Goal: Transaction & Acquisition: Purchase product/service

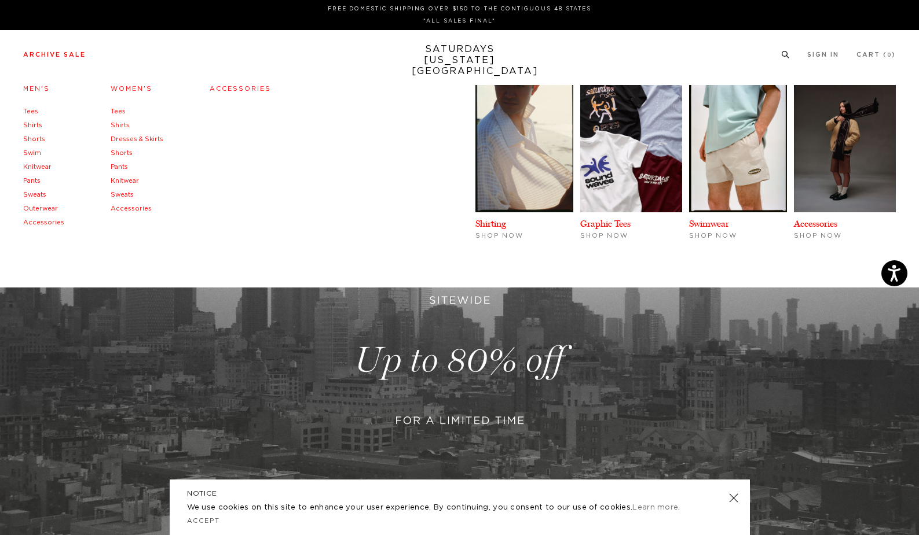
click at [246, 90] on link "Accessories" at bounding box center [240, 89] width 61 height 6
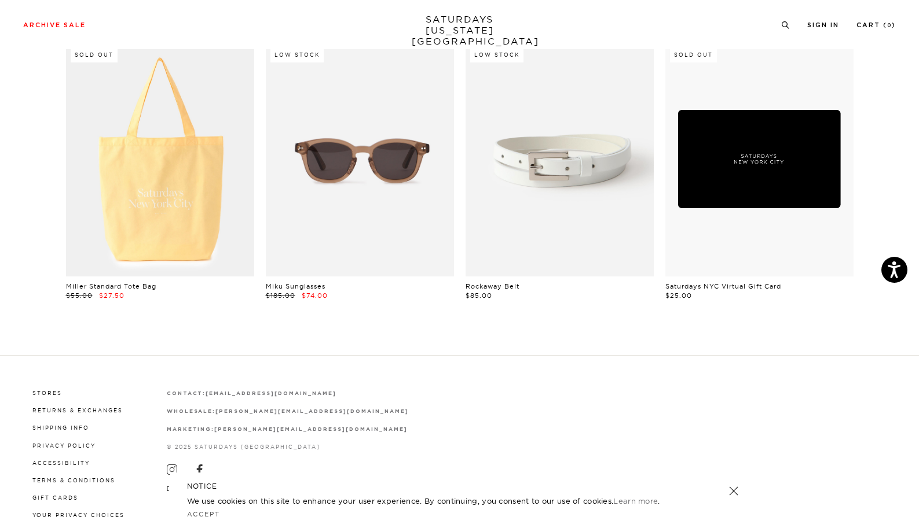
scroll to position [667, 0]
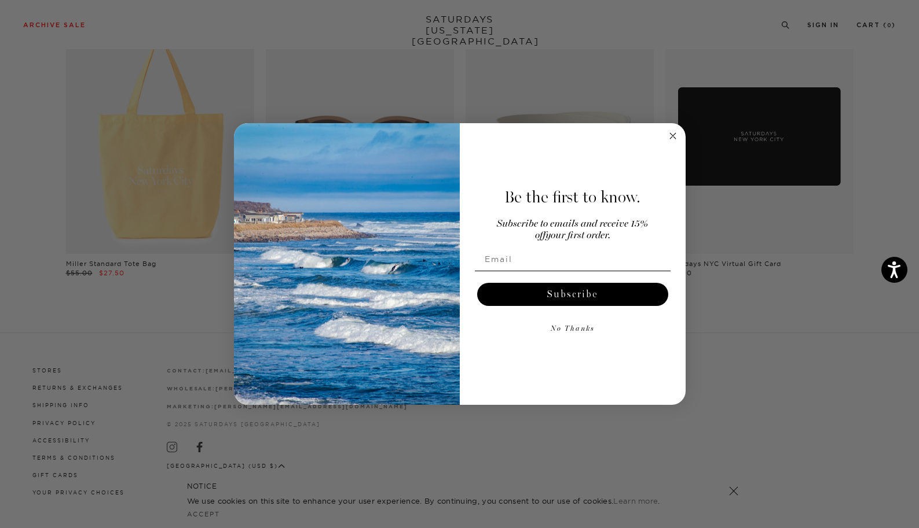
click at [673, 134] on circle "Close dialog" at bounding box center [672, 135] width 13 height 13
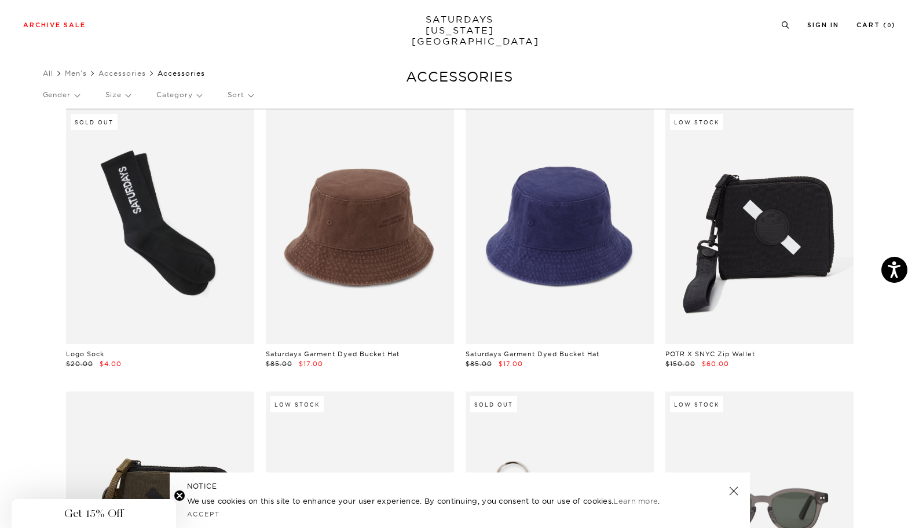
scroll to position [0, 0]
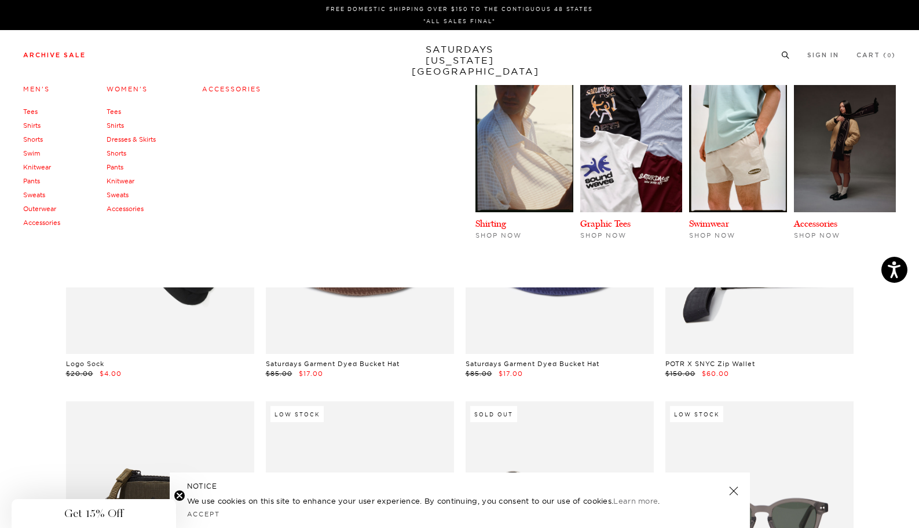
click at [33, 193] on link "Sweats" at bounding box center [34, 195] width 22 height 8
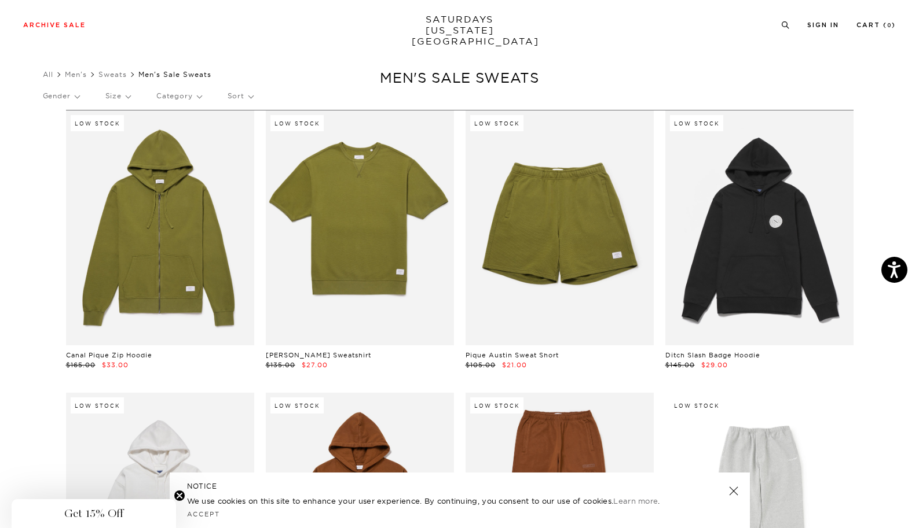
scroll to position [2, 0]
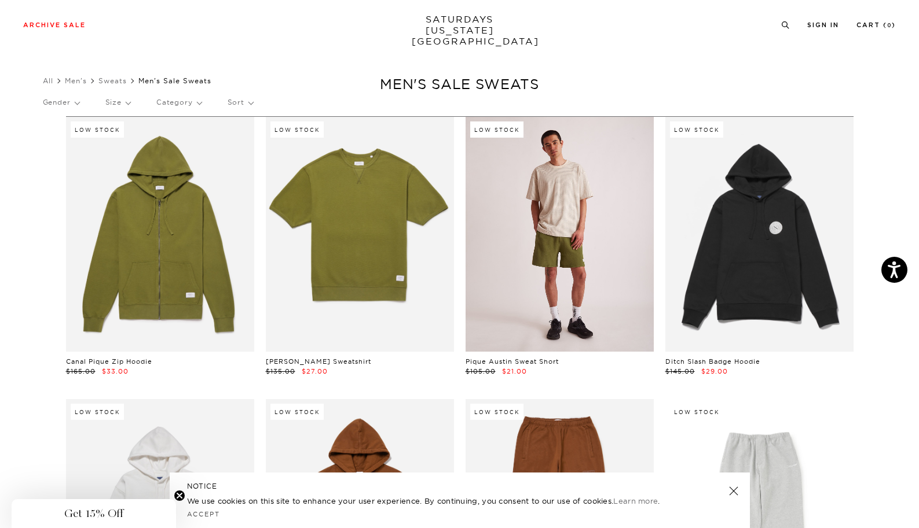
click at [570, 262] on link at bounding box center [559, 234] width 188 height 235
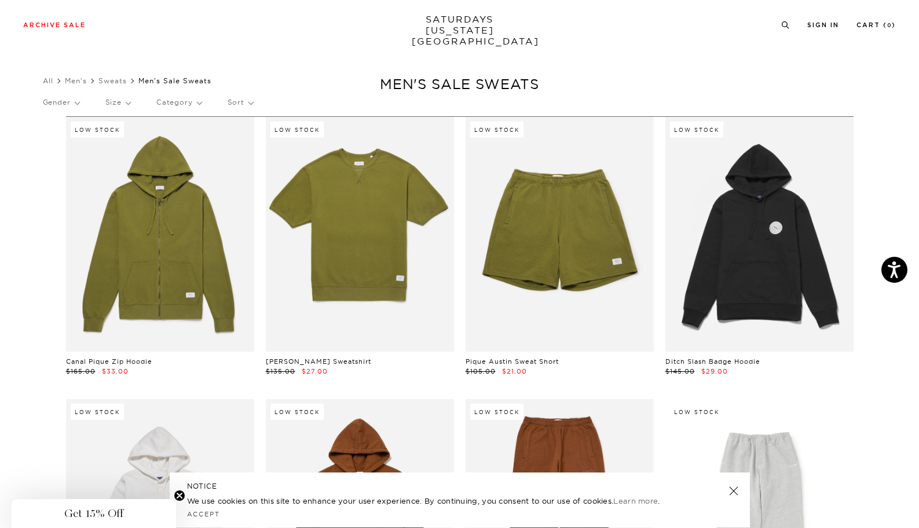
click at [446, 22] on link "SATURDAYS NEW YORK CITY" at bounding box center [460, 30] width 96 height 33
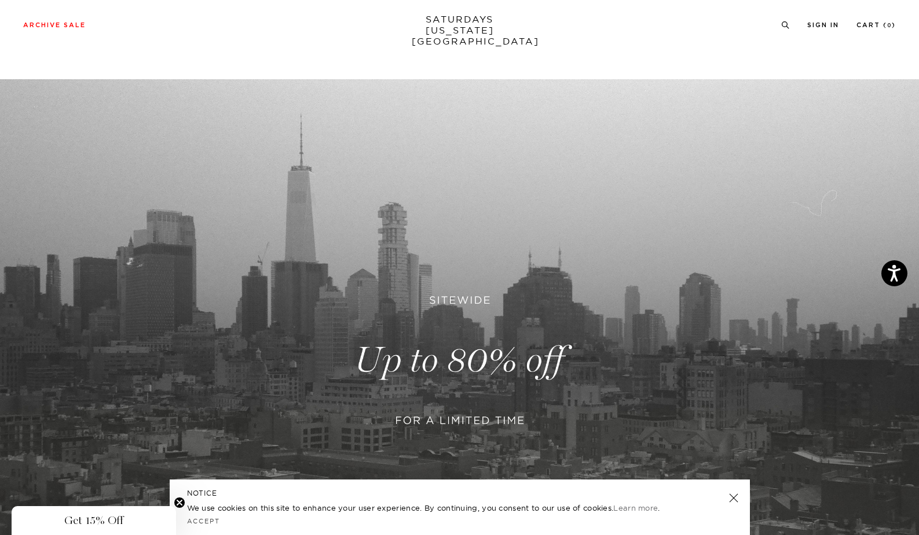
scroll to position [127, 0]
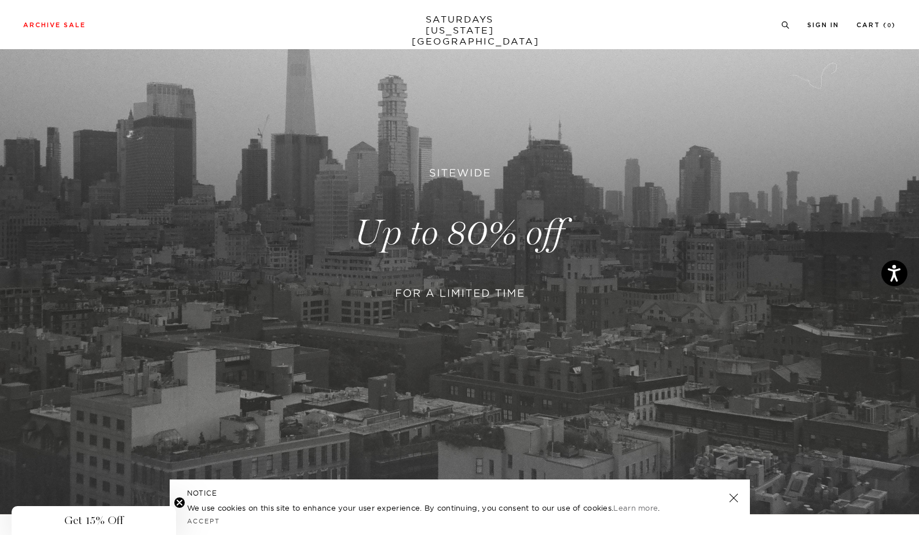
click at [450, 251] on link at bounding box center [459, 233] width 919 height 563
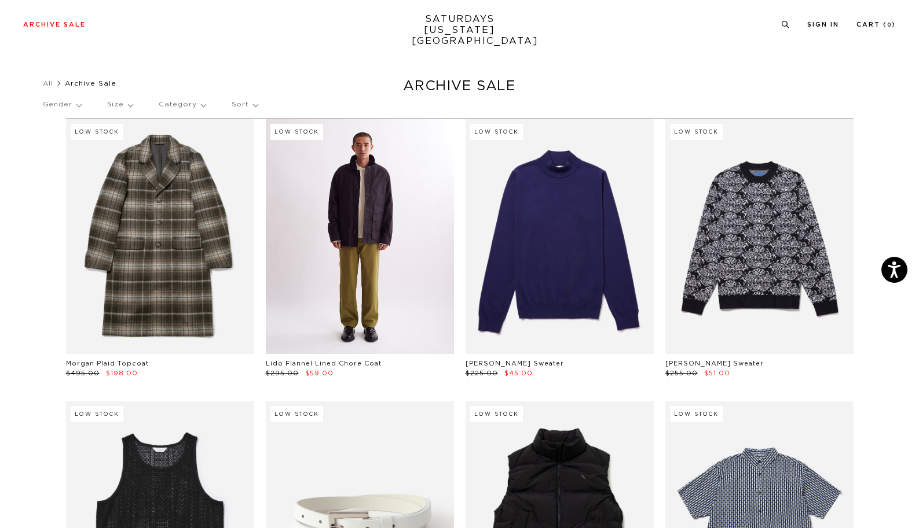
scroll to position [14, 0]
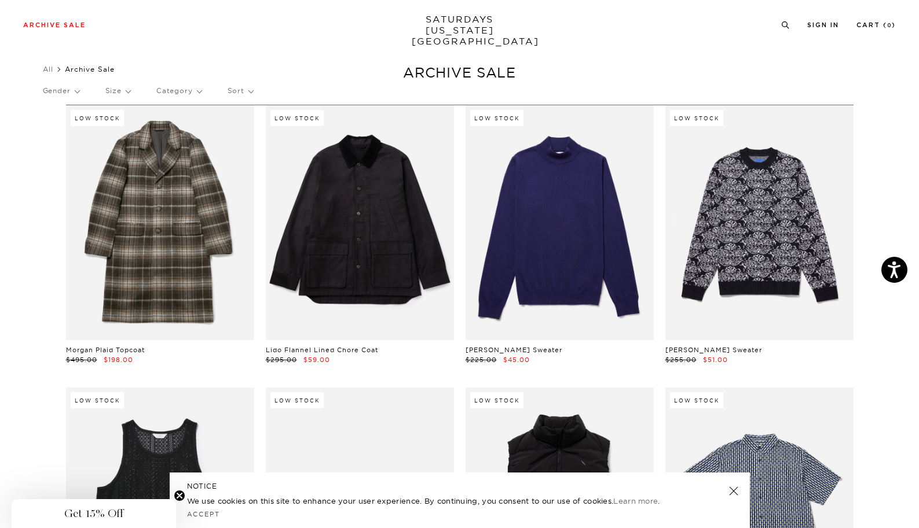
click at [192, 89] on p "Category" at bounding box center [178, 91] width 45 height 27
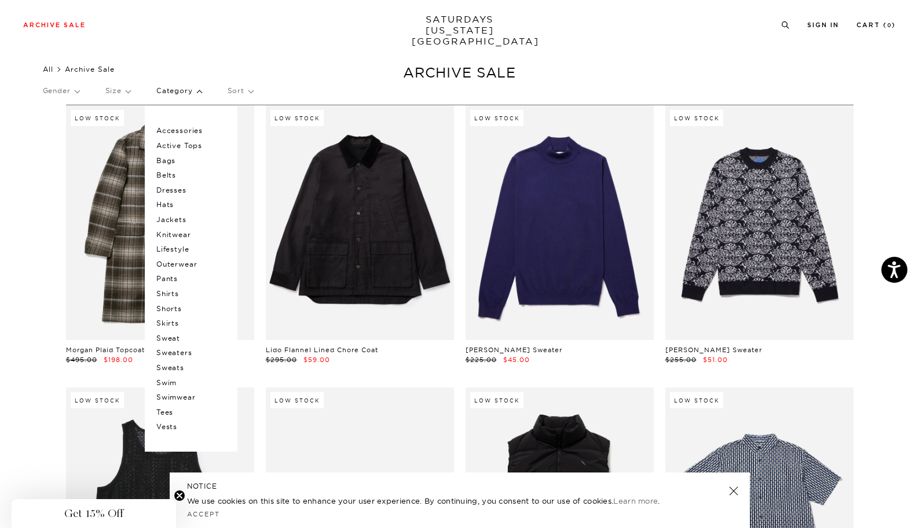
click at [49, 69] on link "All" at bounding box center [48, 69] width 10 height 9
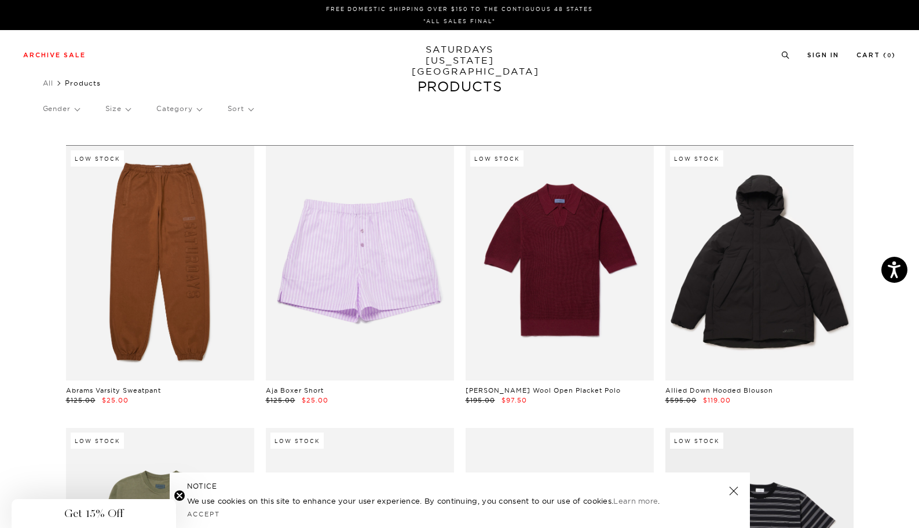
click at [76, 112] on p "Gender" at bounding box center [61, 109] width 36 height 27
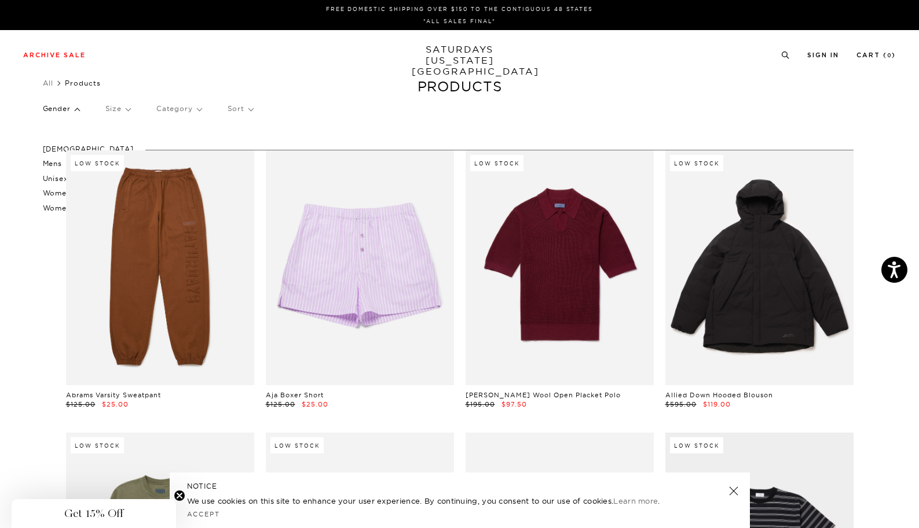
click at [53, 162] on p "Mens" at bounding box center [88, 163] width 91 height 15
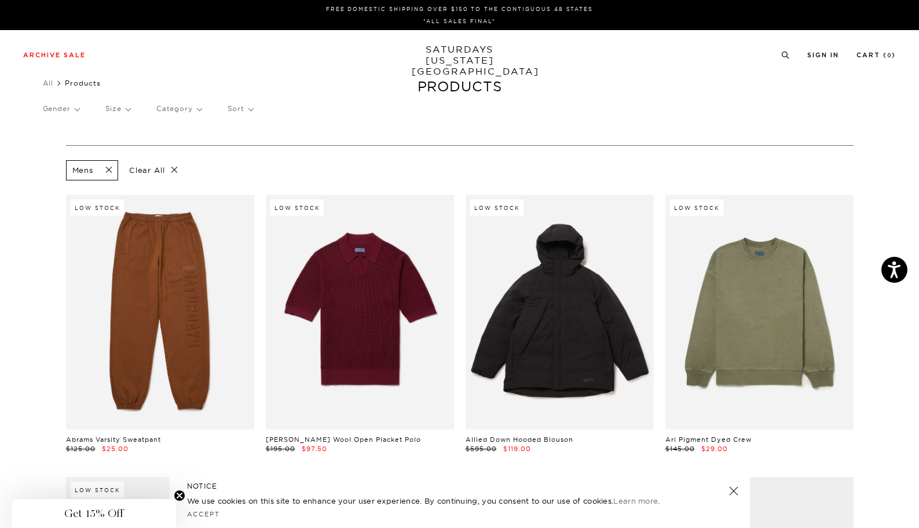
click at [171, 108] on p "Category" at bounding box center [178, 109] width 45 height 27
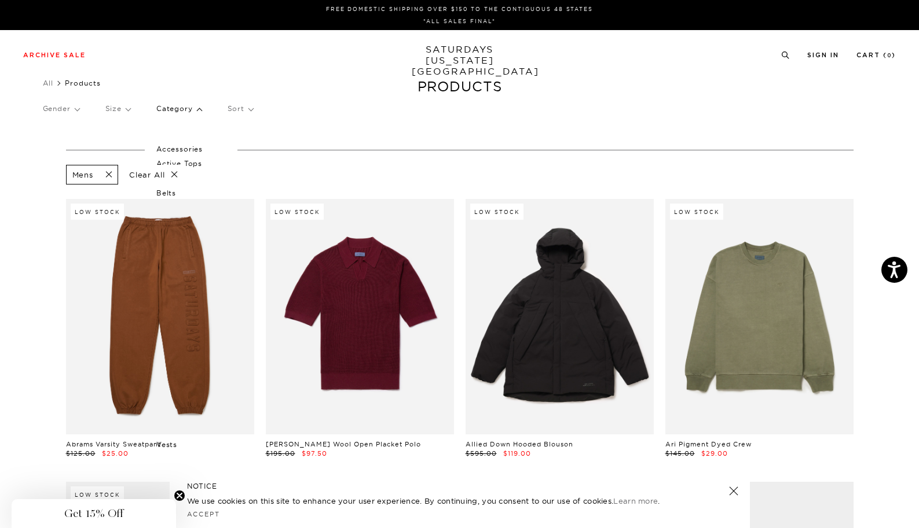
click at [67, 106] on p "Gender" at bounding box center [61, 109] width 36 height 27
click at [53, 84] on link "All" at bounding box center [48, 83] width 10 height 9
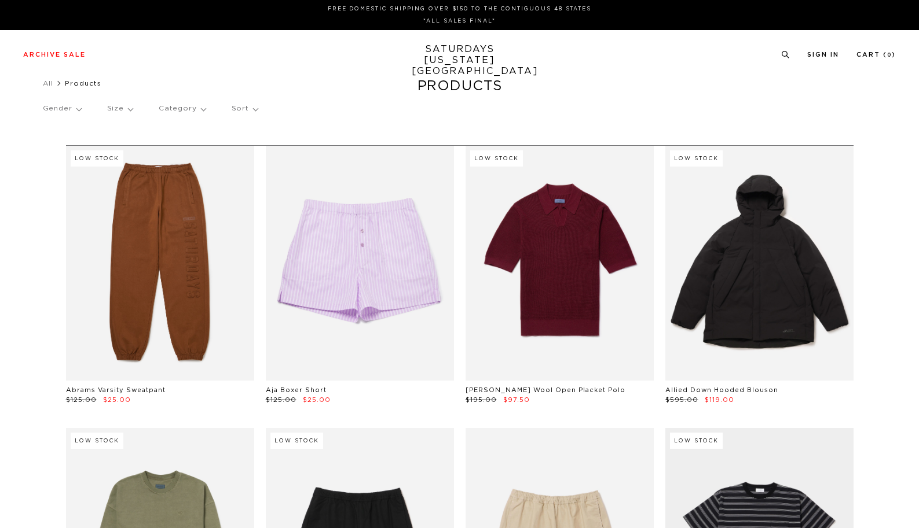
click at [466, 51] on link "SATURDAYS [US_STATE][GEOGRAPHIC_DATA]" at bounding box center [460, 60] width 96 height 33
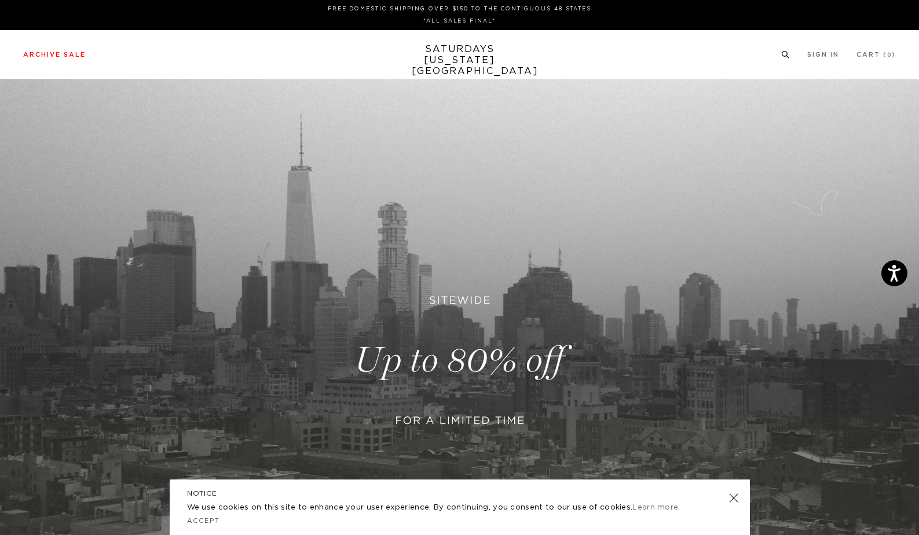
click at [785, 54] on circle at bounding box center [784, 54] width 5 height 5
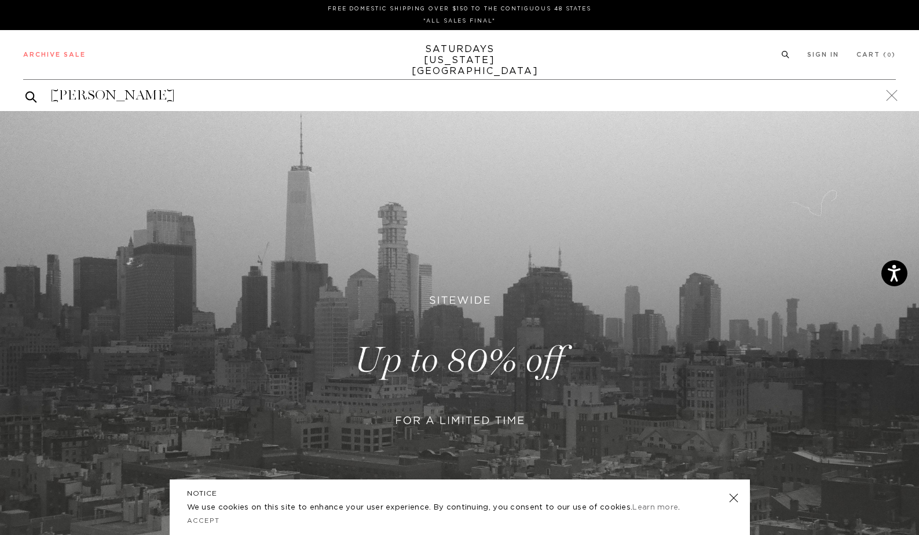
type input "[PERSON_NAME]"
click at [25, 90] on button "submit" at bounding box center [31, 97] width 12 height 14
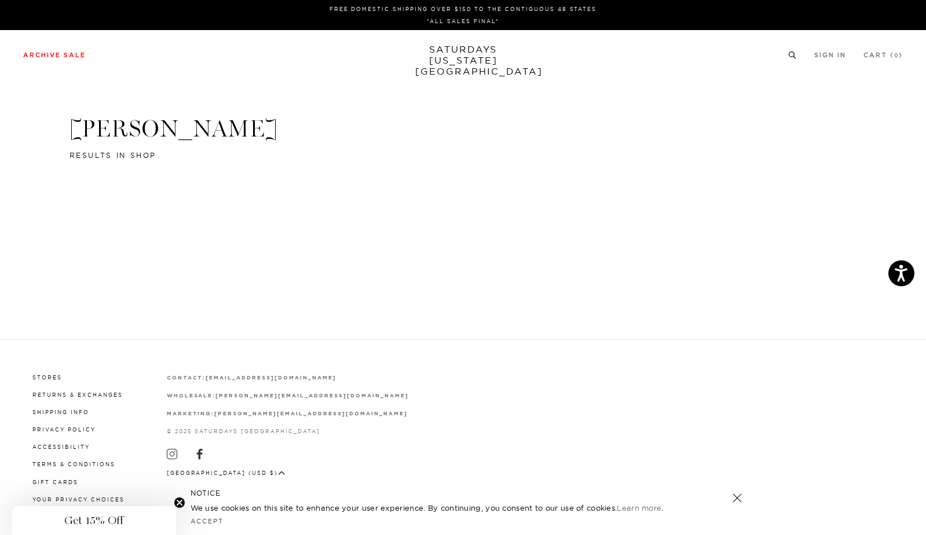
click at [789, 57] on circle at bounding box center [791, 54] width 5 height 5
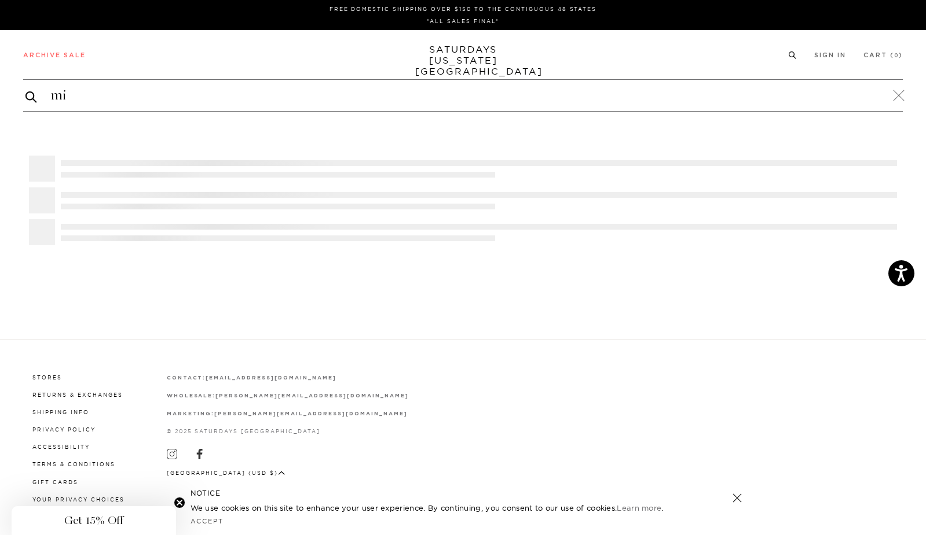
type input "m"
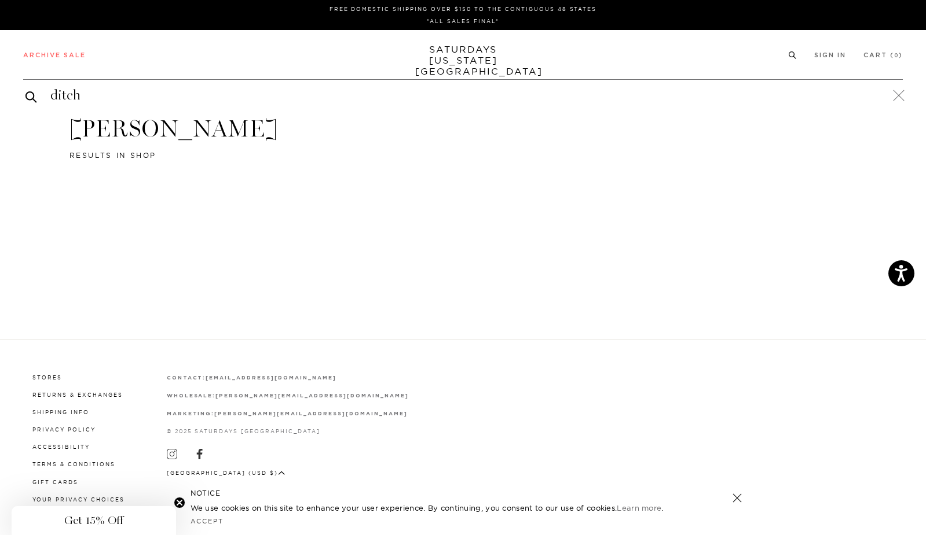
type input "ditch"
click at [25, 90] on button "submit" at bounding box center [31, 97] width 12 height 14
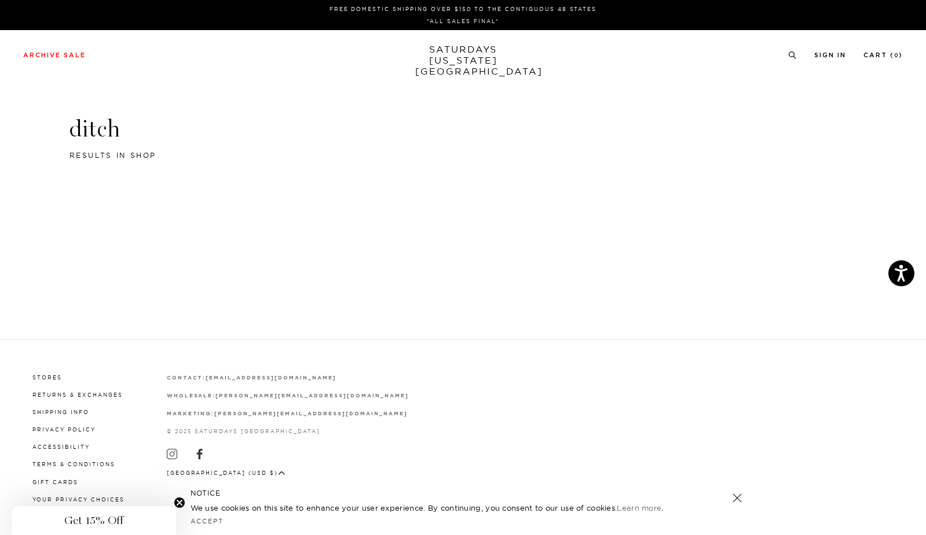
click at [783, 58] on div "Archive Sale Men's Tees Shirts Shorts Swim Knitwear Pants Sweats" at bounding box center [462, 54] width 879 height 10
click at [792, 54] on icon at bounding box center [792, 56] width 9 height 8
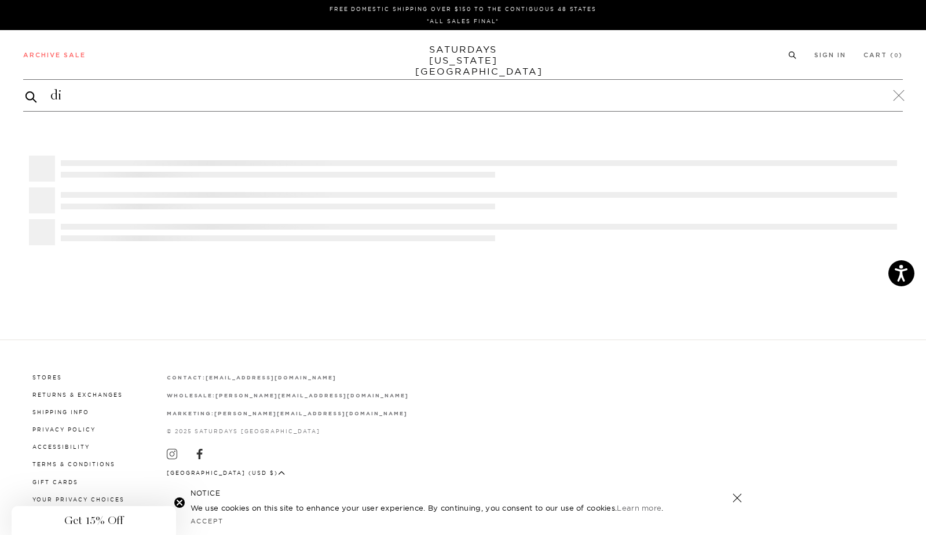
type input "d"
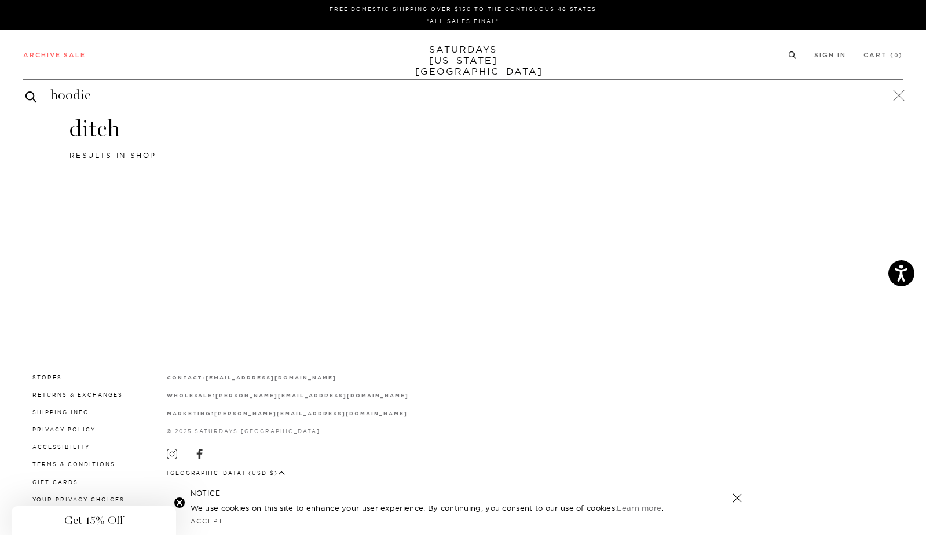
type input "hoodie"
click at [25, 90] on button "submit" at bounding box center [31, 97] width 12 height 14
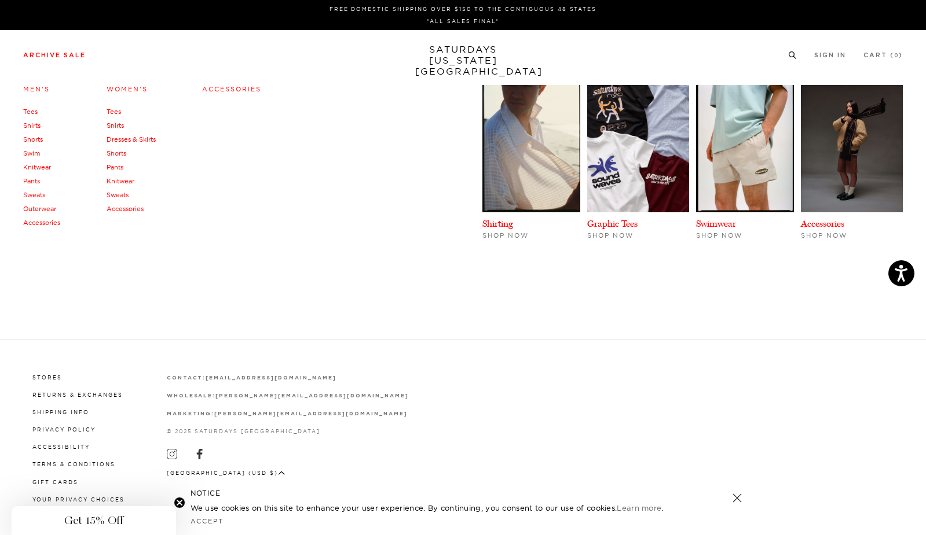
click at [35, 208] on link "Outerwear" at bounding box center [39, 209] width 33 height 8
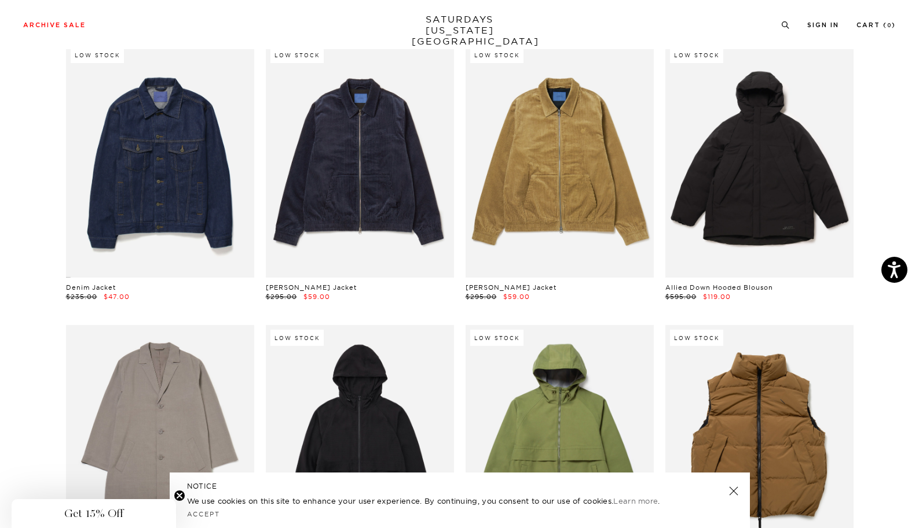
scroll to position [365, 0]
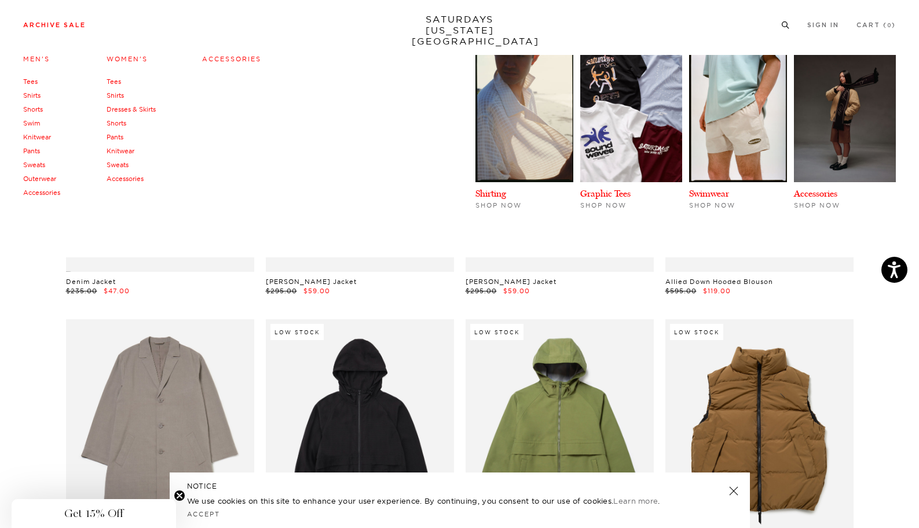
click at [29, 84] on link "Tees" at bounding box center [30, 82] width 14 height 8
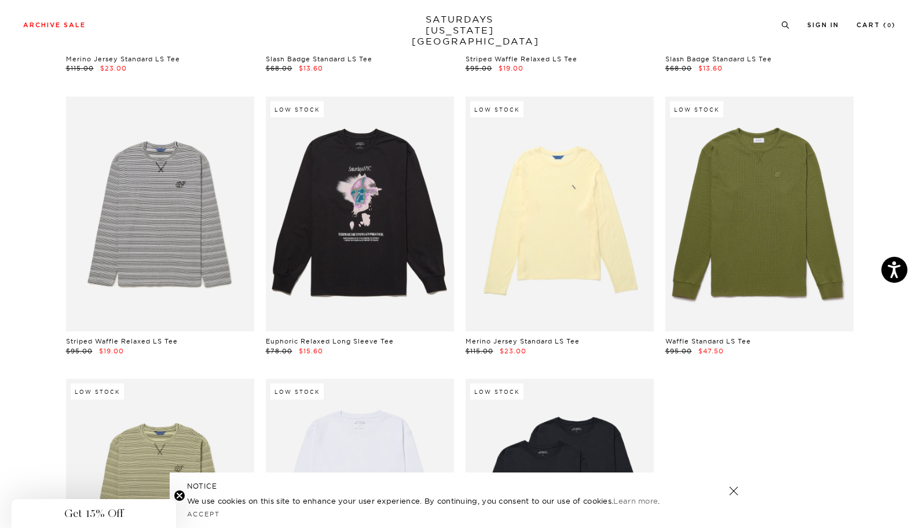
scroll to position [1990, 0]
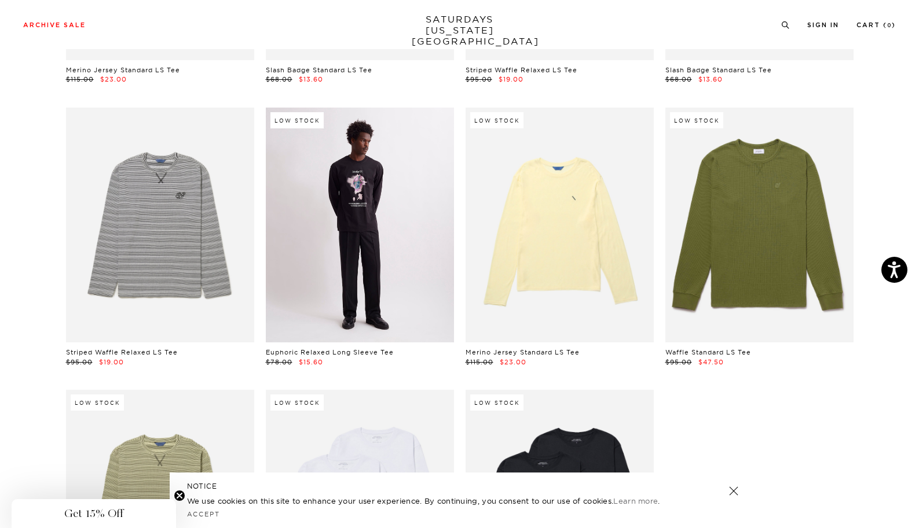
click at [351, 197] on link at bounding box center [360, 225] width 188 height 235
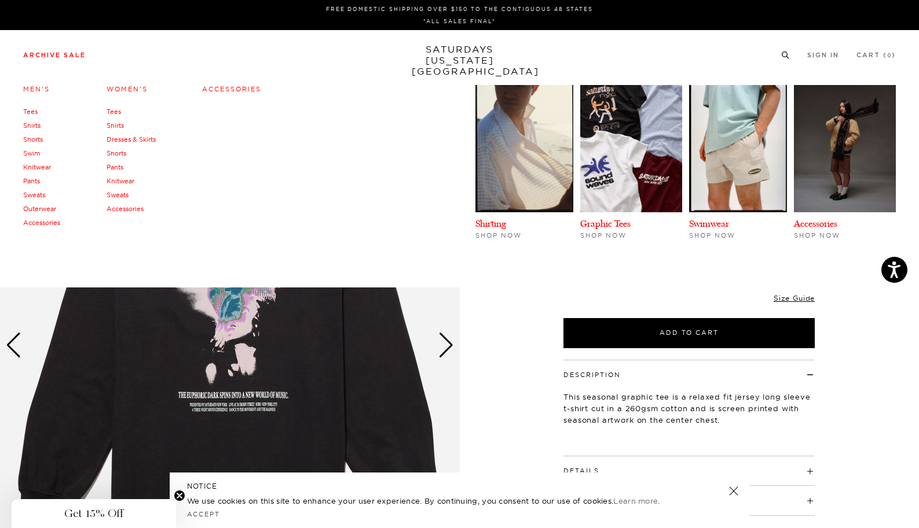
click at [31, 155] on link "Swim" at bounding box center [31, 153] width 17 height 8
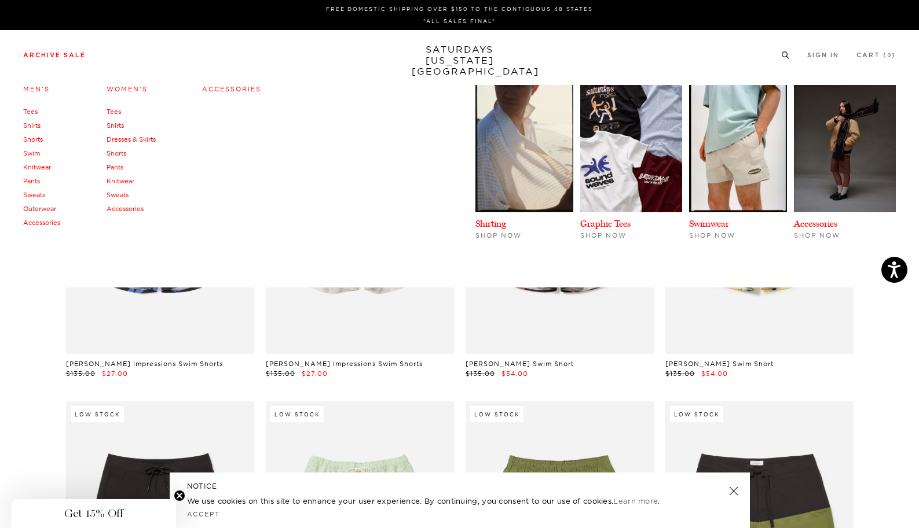
click at [31, 125] on link "Shirts" at bounding box center [31, 126] width 17 height 8
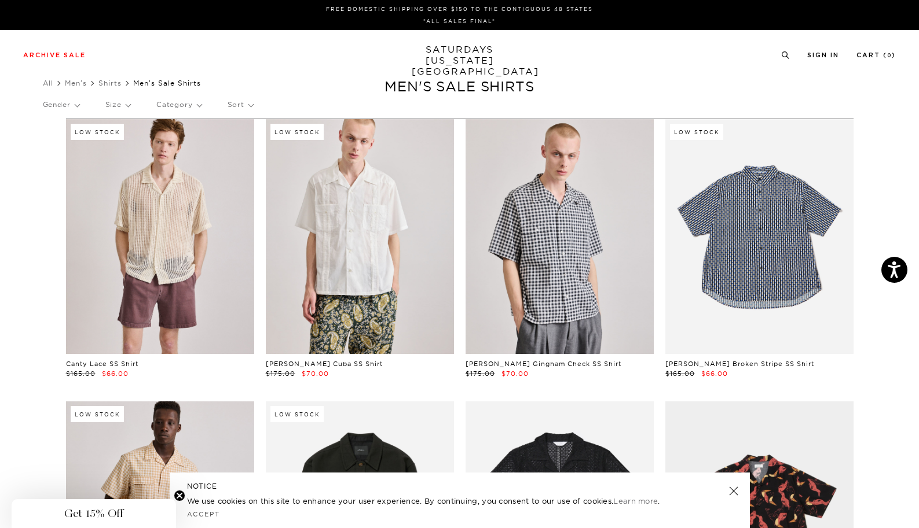
click at [453, 57] on link "SATURDAYS NEW YORK CITY" at bounding box center [460, 60] width 96 height 33
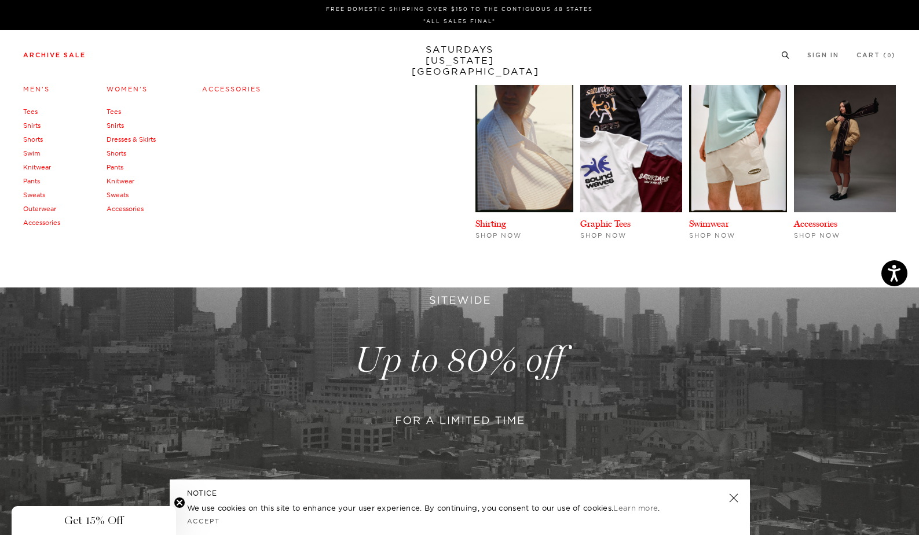
click at [49, 222] on link "Accessories" at bounding box center [41, 223] width 37 height 8
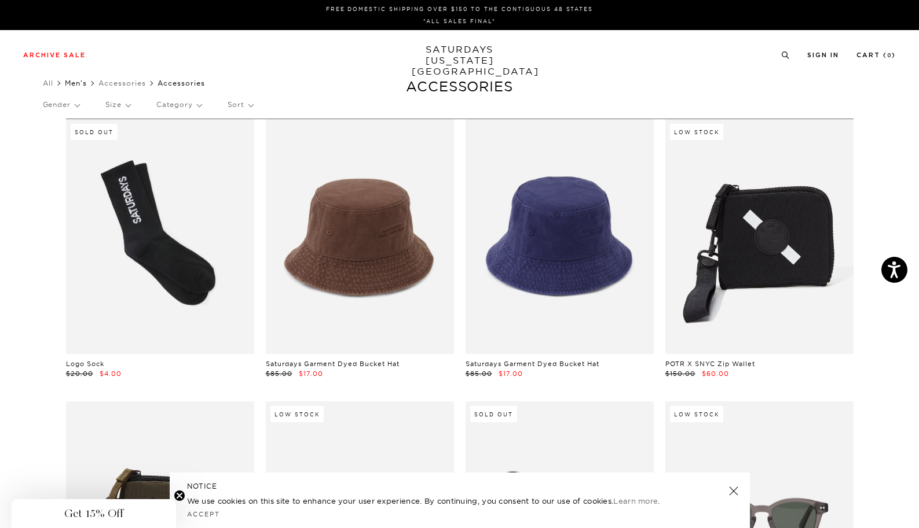
click at [77, 86] on link "Men's" at bounding box center [76, 83] width 22 height 9
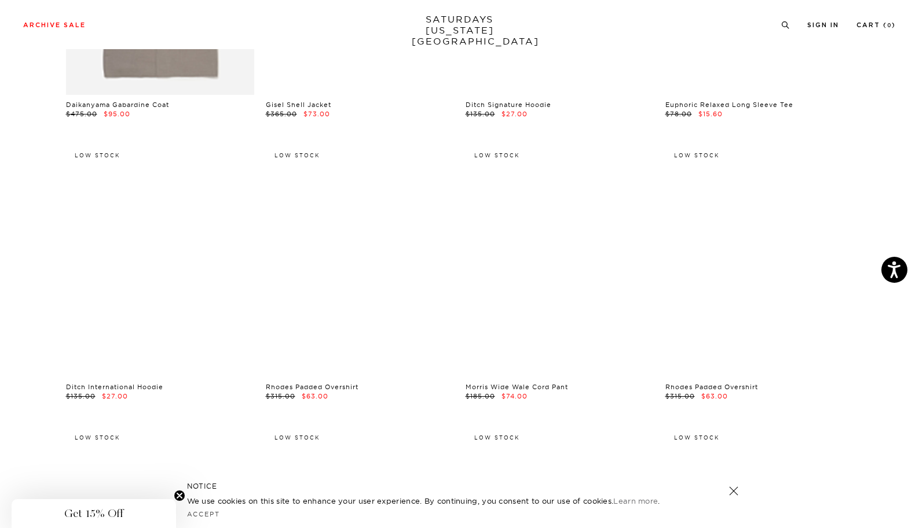
scroll to position [6762, 0]
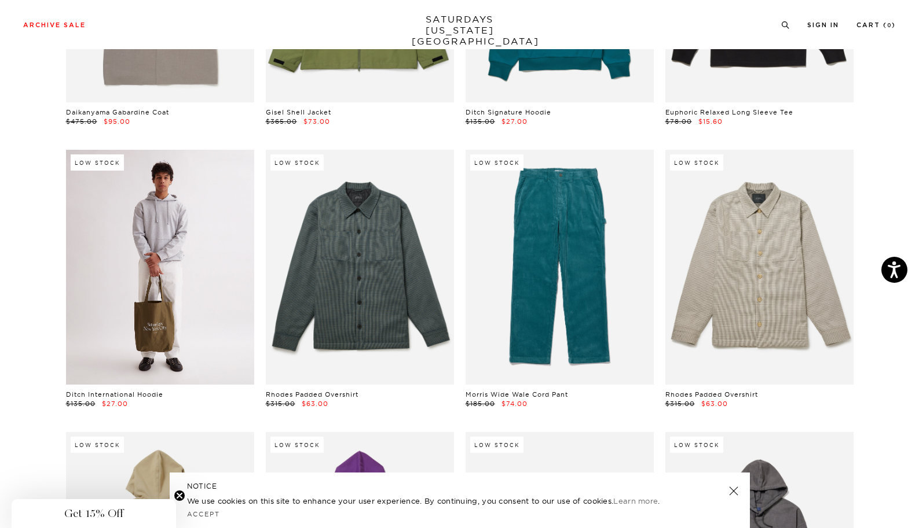
click at [136, 266] on link at bounding box center [160, 267] width 188 height 235
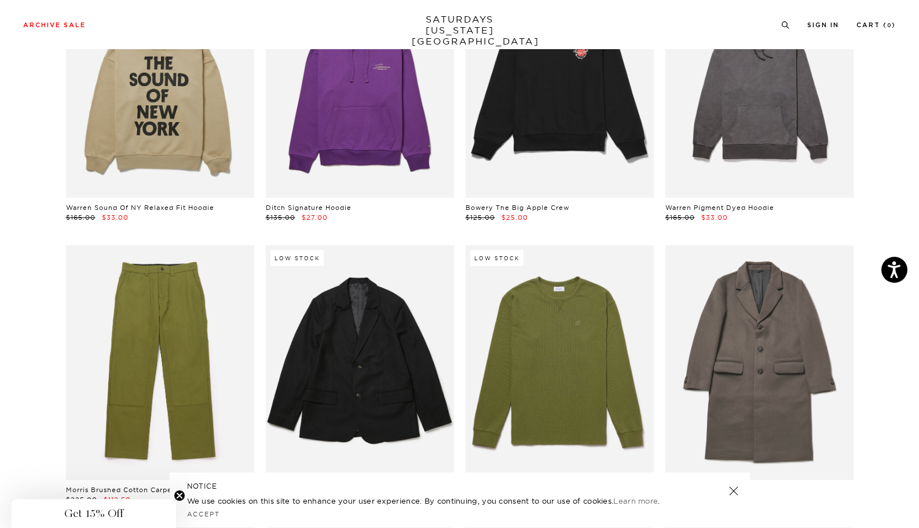
scroll to position [7228, 0]
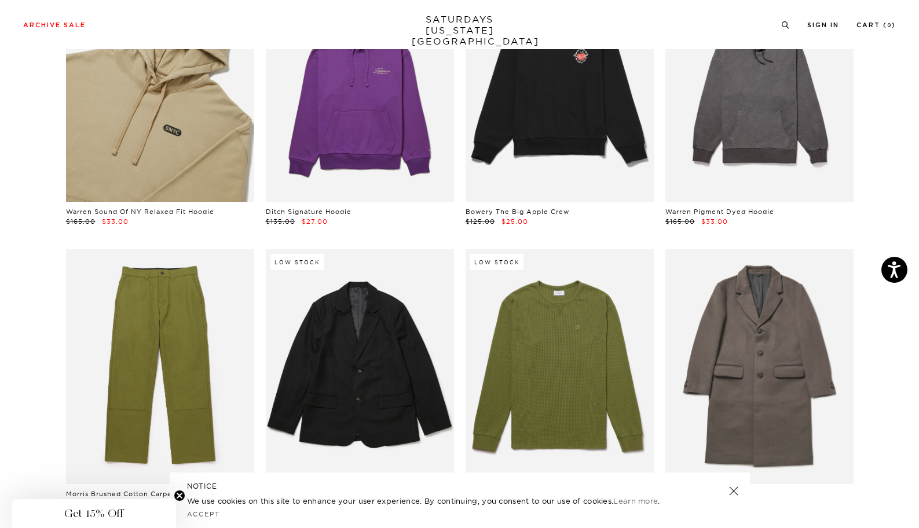
click at [179, 137] on link at bounding box center [160, 84] width 188 height 235
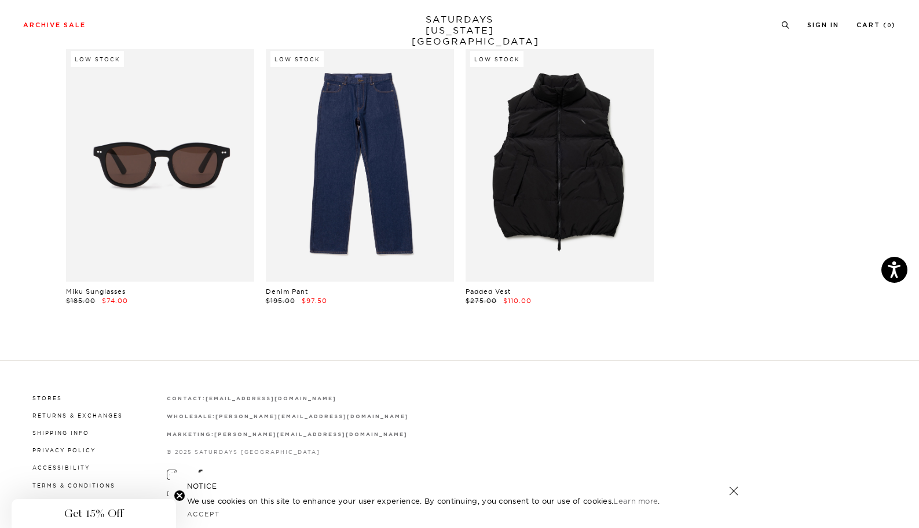
scroll to position [13951, 0]
